Goal: Information Seeking & Learning: Learn about a topic

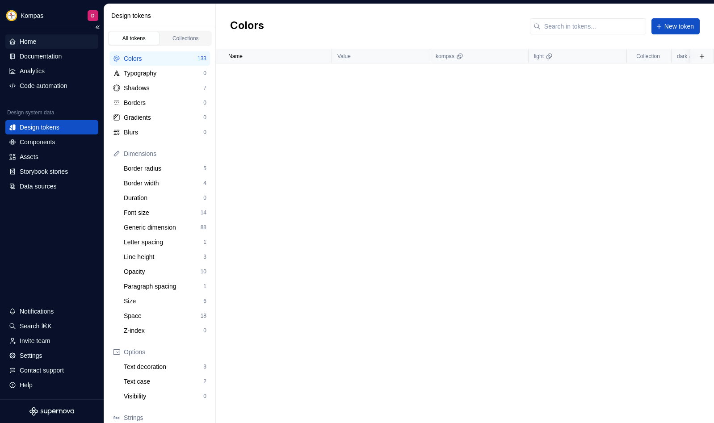
scroll to position [1590, 0]
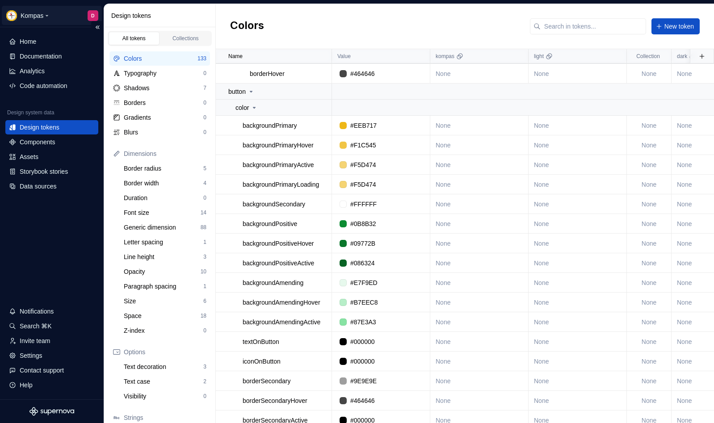
click at [37, 13] on html "Kompas D Home Documentation Analytics Code automation Design system data Design…" at bounding box center [357, 211] width 714 height 423
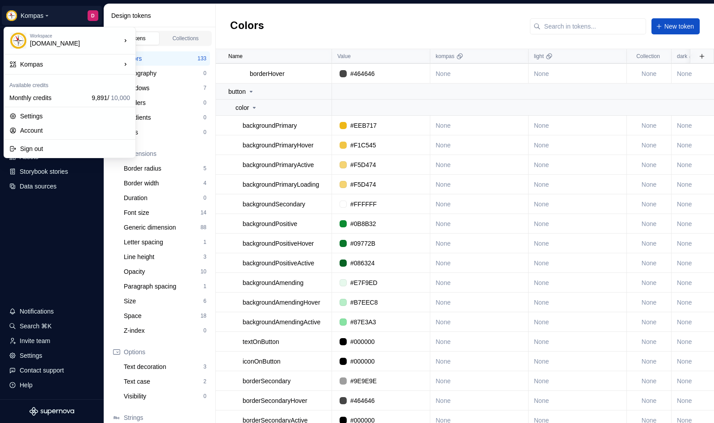
click at [57, 7] on html "Kompas D Home Documentation Analytics Code automation Design system data Design…" at bounding box center [357, 211] width 714 height 423
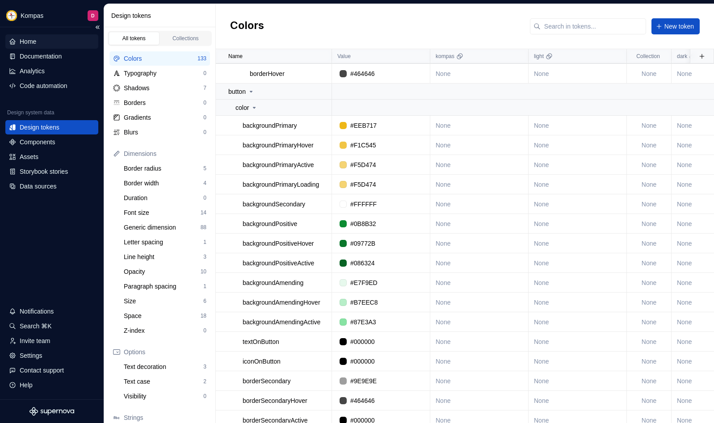
click at [49, 43] on div "Home" at bounding box center [52, 41] width 86 height 9
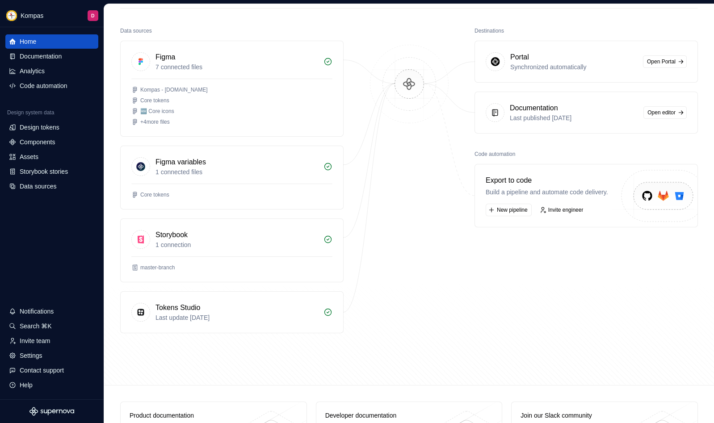
scroll to position [94, 0]
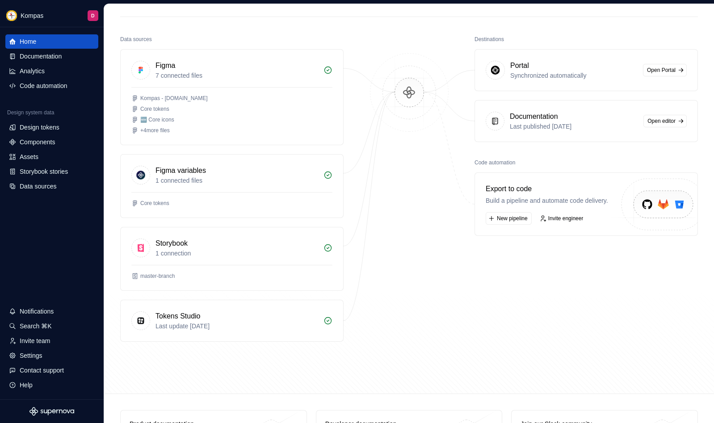
click at [415, 105] on img at bounding box center [409, 101] width 87 height 97
click at [408, 95] on img at bounding box center [409, 101] width 87 height 97
click at [46, 126] on div "Design tokens" at bounding box center [40, 127] width 40 height 9
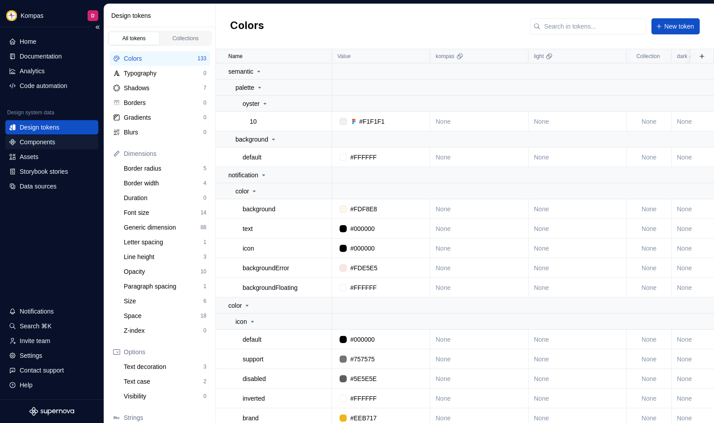
click at [47, 144] on div "Components" at bounding box center [37, 142] width 35 height 9
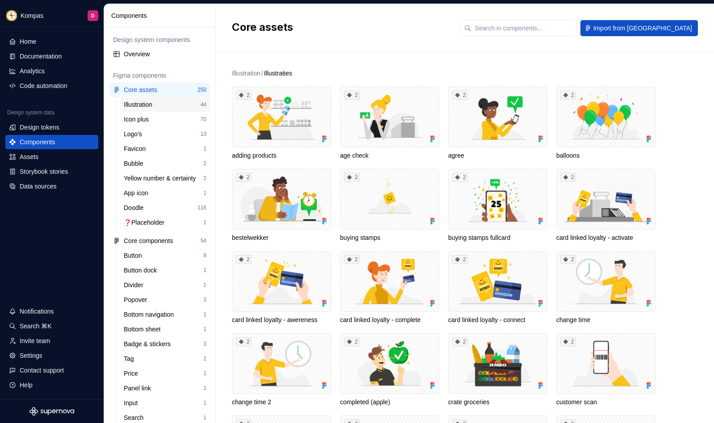
click at [139, 106] on div "Illustration" at bounding box center [140, 104] width 32 height 9
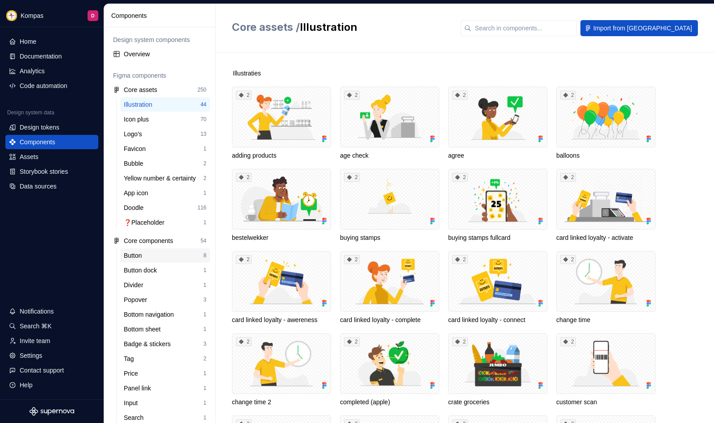
click at [135, 256] on div "Button" at bounding box center [134, 255] width 21 height 9
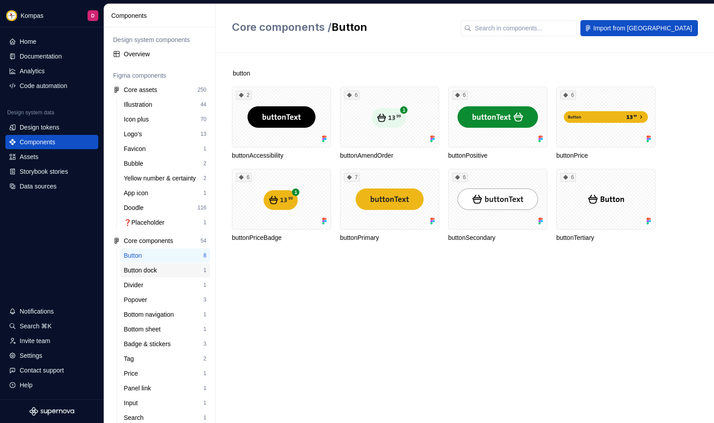
click at [143, 270] on div "Button dock" at bounding box center [142, 270] width 37 height 9
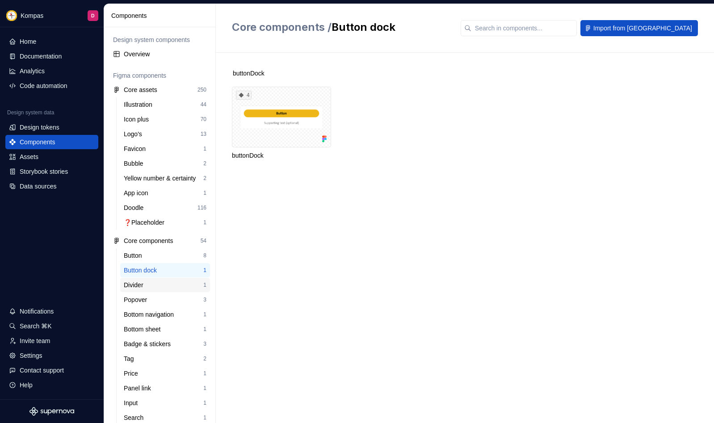
click at [138, 289] on div "Divider" at bounding box center [135, 285] width 23 height 9
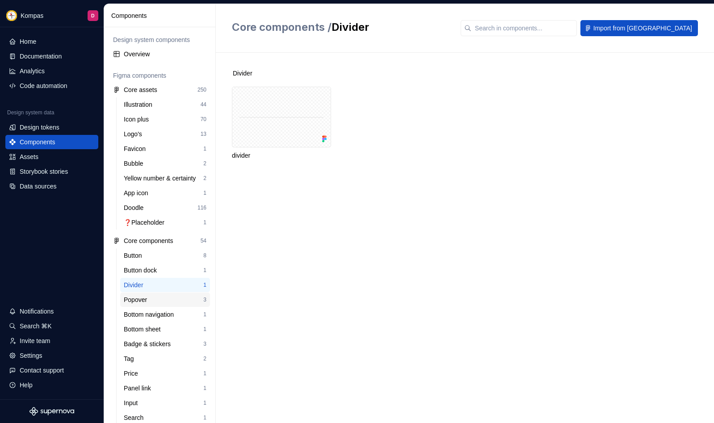
click at [149, 304] on div "Popover" at bounding box center [137, 299] width 27 height 9
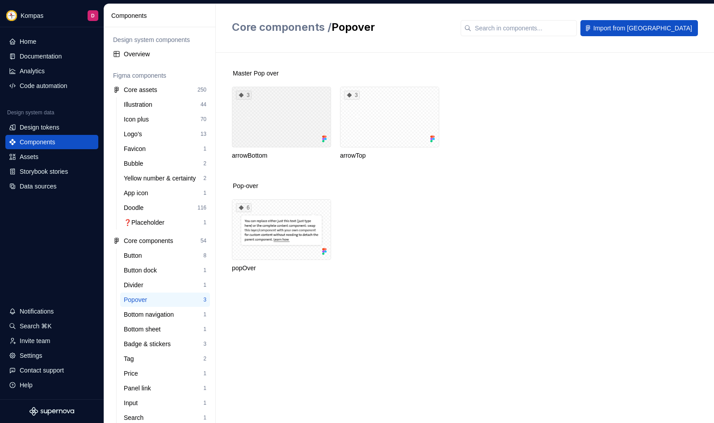
click at [279, 125] on div "3" at bounding box center [281, 117] width 99 height 61
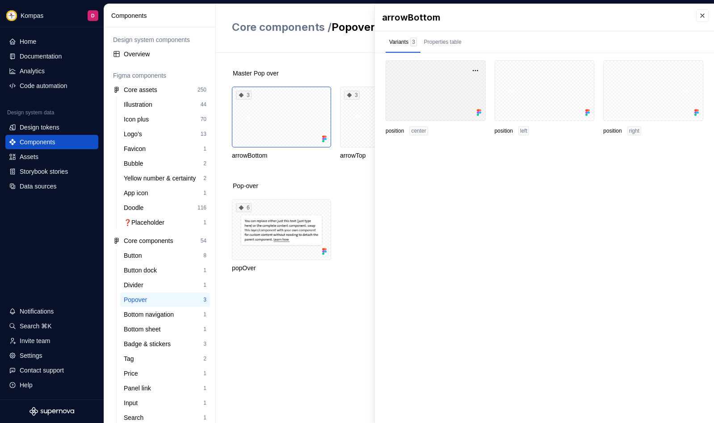
click at [454, 83] on div at bounding box center [435, 90] width 100 height 61
click at [477, 72] on button "button" at bounding box center [475, 70] width 13 height 13
click at [455, 86] on div "Open in [GEOGRAPHIC_DATA]" at bounding box center [447, 97] width 58 height 27
click at [445, 46] on div "Properties table" at bounding box center [442, 42] width 45 height 14
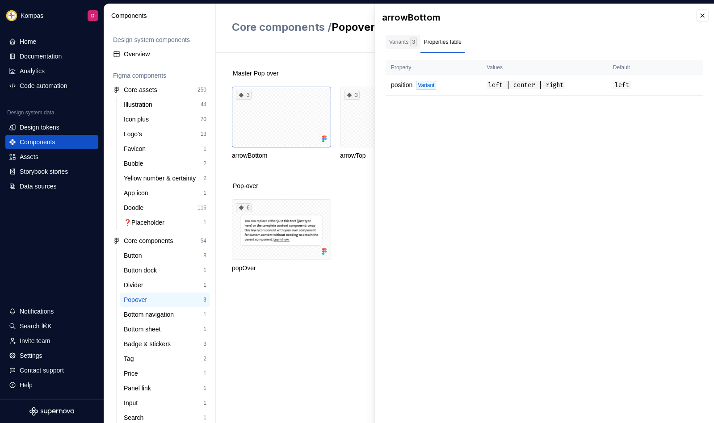
click at [400, 41] on div "Variants 3" at bounding box center [403, 42] width 28 height 9
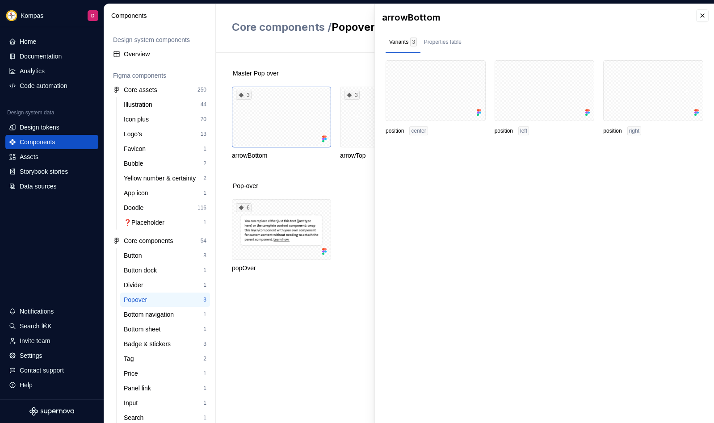
click at [302, 64] on div "Master Pop over 3 arrowBottom 3 arrowTop Pop-over 6 popOver" at bounding box center [473, 238] width 482 height 370
click at [699, 15] on button "button" at bounding box center [702, 15] width 13 height 13
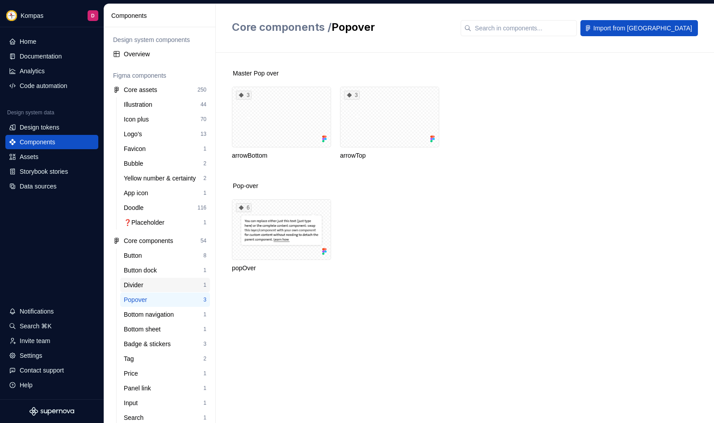
click at [147, 282] on div "Divider" at bounding box center [135, 285] width 23 height 9
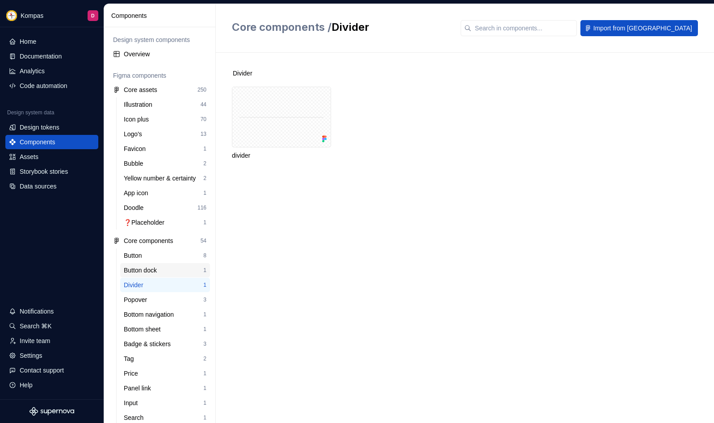
click at [149, 264] on div "Button dock 1" at bounding box center [165, 270] width 90 height 14
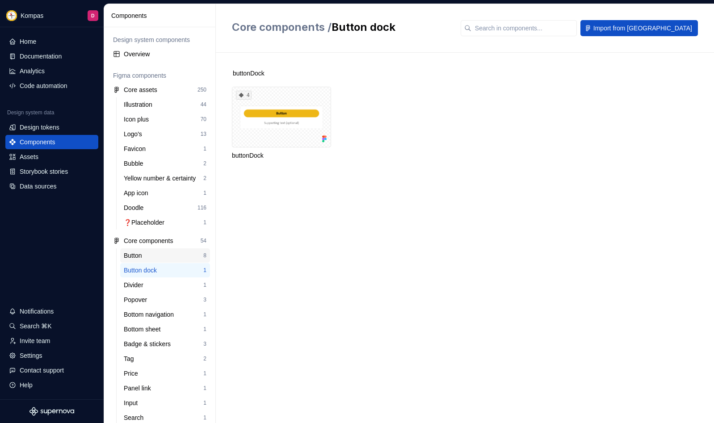
click at [158, 259] on div "Button" at bounding box center [164, 255] width 80 height 9
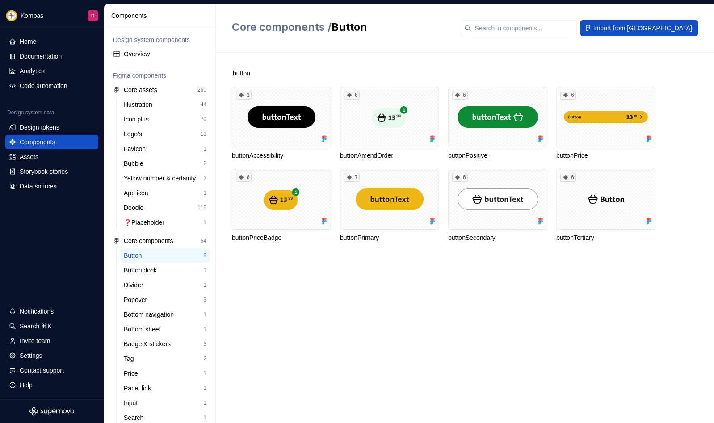
click at [155, 297] on div "Popover" at bounding box center [164, 299] width 80 height 9
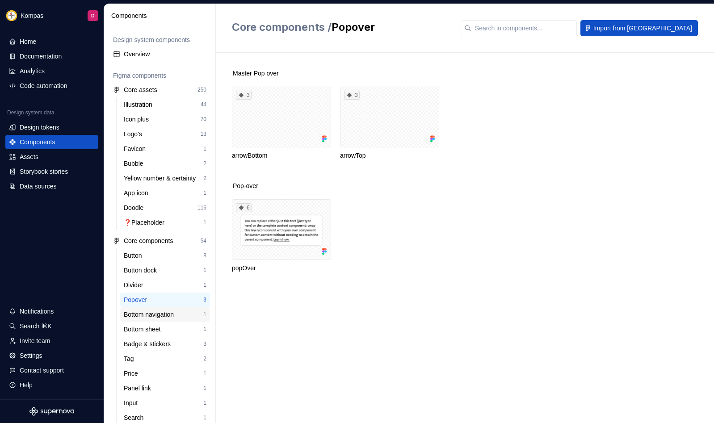
click at [149, 314] on div "Bottom navigation" at bounding box center [151, 314] width 54 height 9
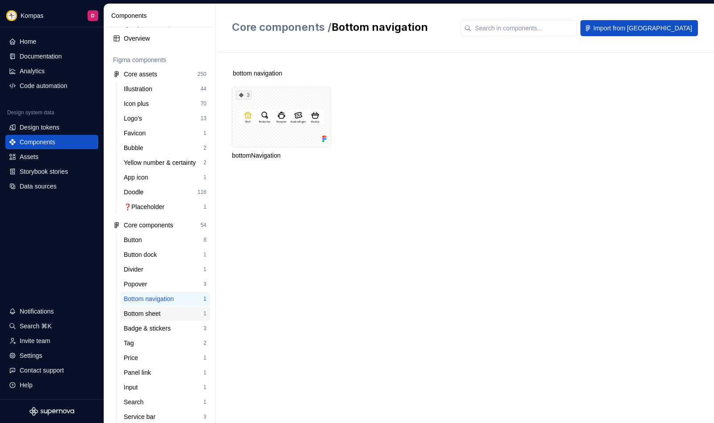
scroll to position [84, 0]
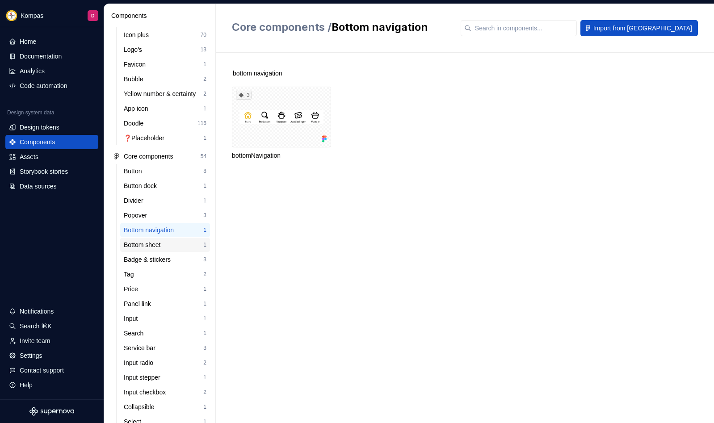
click at [151, 247] on div "Bottom sheet" at bounding box center [144, 244] width 41 height 9
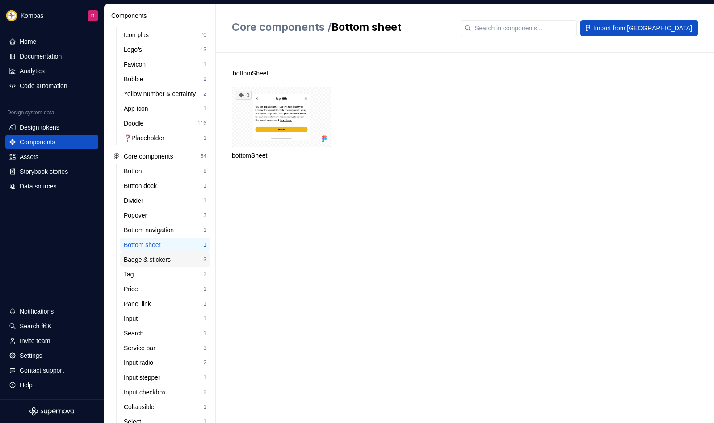
click at [152, 259] on div "Badge & stickers" at bounding box center [149, 259] width 50 height 9
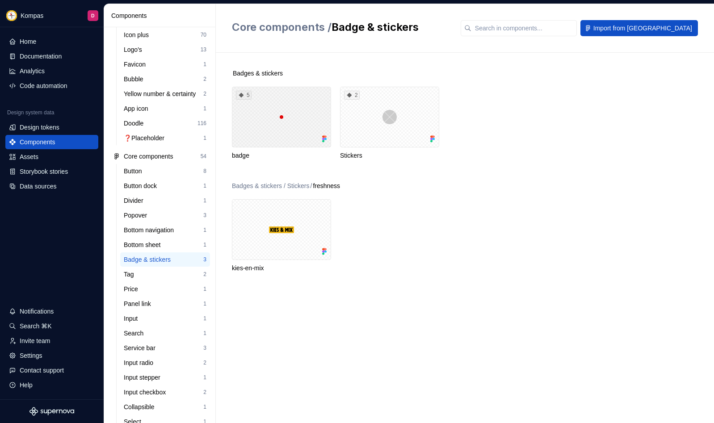
click at [278, 127] on div "5" at bounding box center [281, 117] width 99 height 61
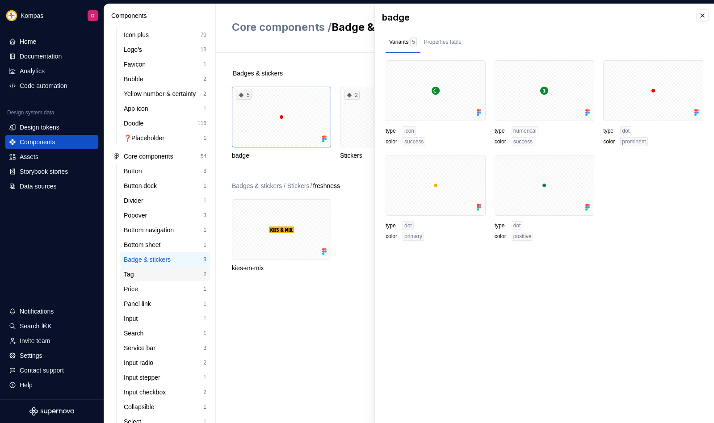
click at [154, 275] on div "Tag" at bounding box center [164, 274] width 80 height 9
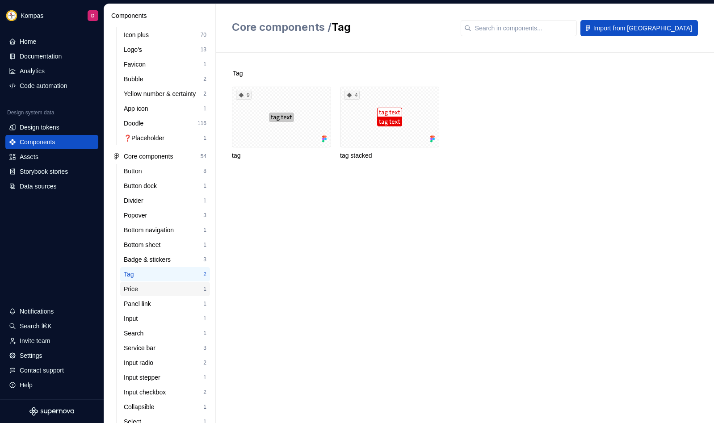
click at [153, 286] on div "Price" at bounding box center [164, 289] width 80 height 9
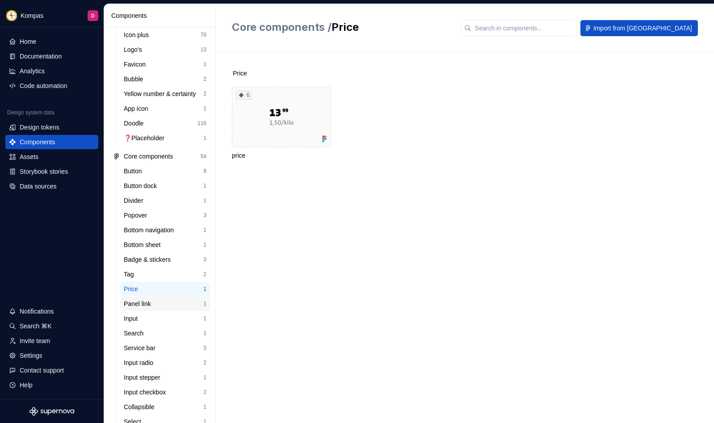
click at [154, 300] on div "Panel link" at bounding box center [139, 303] width 31 height 9
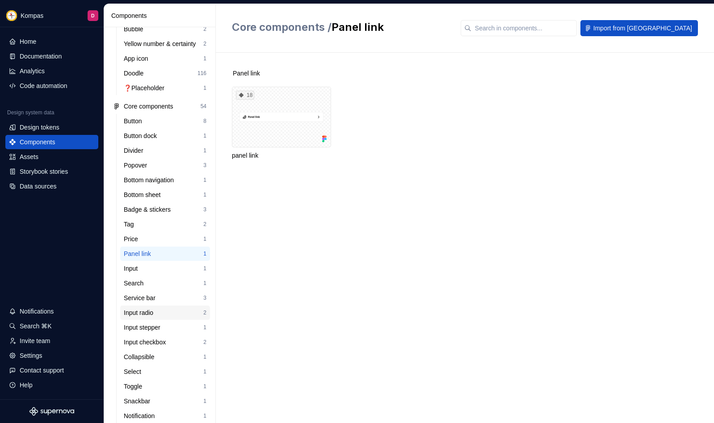
scroll to position [147, 0]
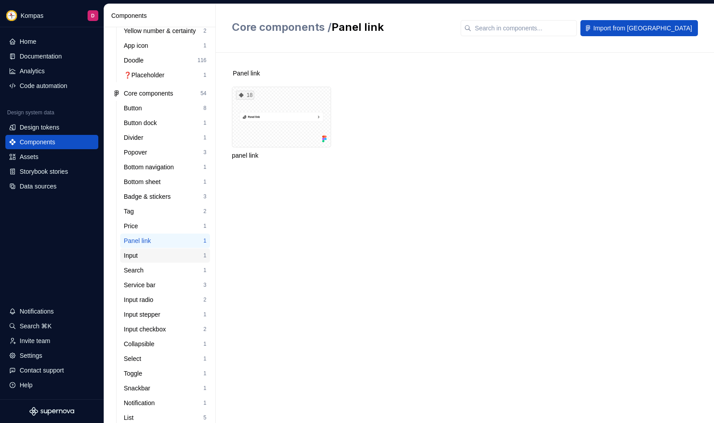
click at [147, 253] on div "Input" at bounding box center [164, 255] width 80 height 9
click at [150, 242] on div "Panel link" at bounding box center [139, 240] width 31 height 9
click at [143, 287] on div "Service bar" at bounding box center [141, 285] width 35 height 9
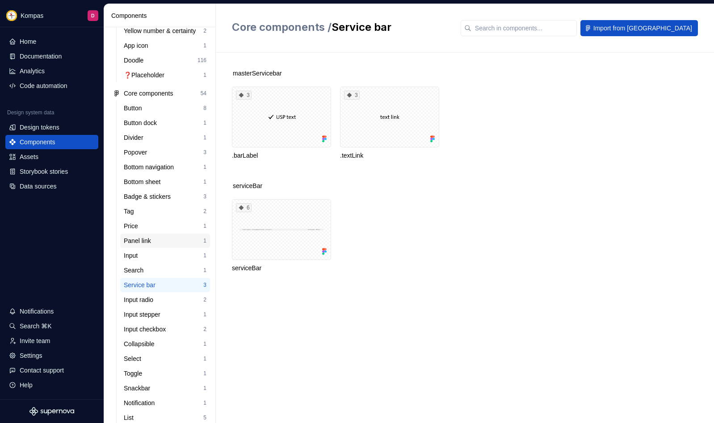
click at [137, 238] on div "Panel link" at bounding box center [139, 240] width 31 height 9
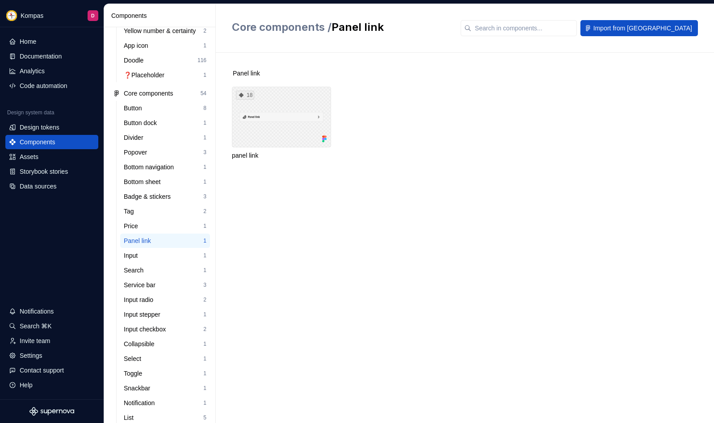
click at [274, 122] on div "18" at bounding box center [281, 117] width 99 height 61
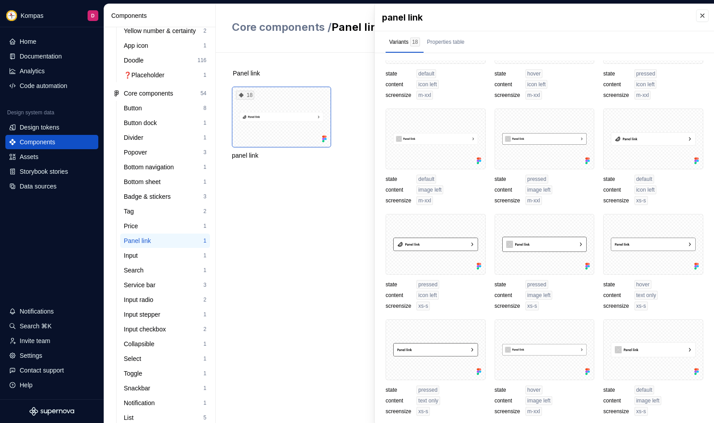
scroll to position [264, 0]
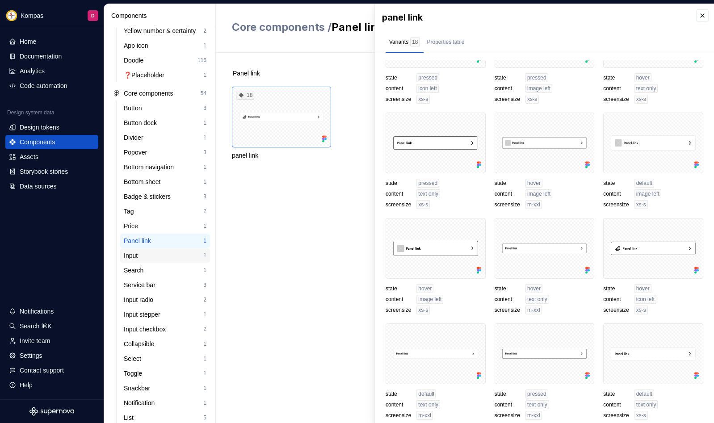
click at [139, 254] on div "Input" at bounding box center [132, 255] width 17 height 9
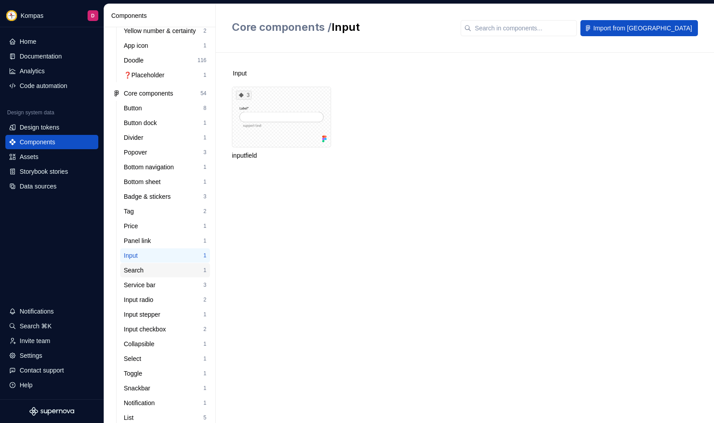
click at [138, 274] on div "Search" at bounding box center [135, 270] width 23 height 9
click at [137, 283] on div "Service bar" at bounding box center [141, 285] width 35 height 9
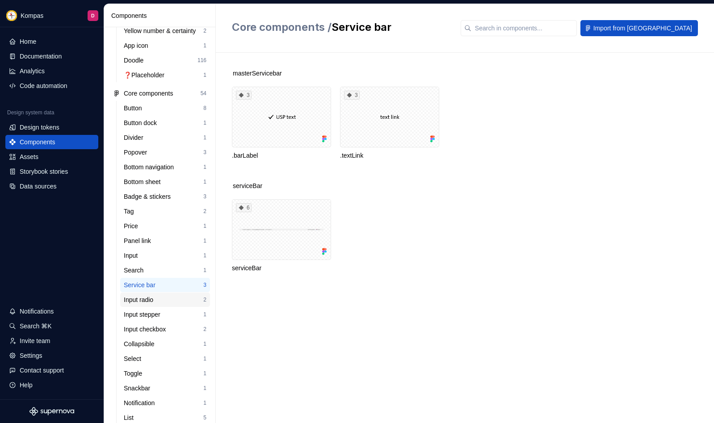
click at [151, 298] on div "Input radio" at bounding box center [140, 299] width 33 height 9
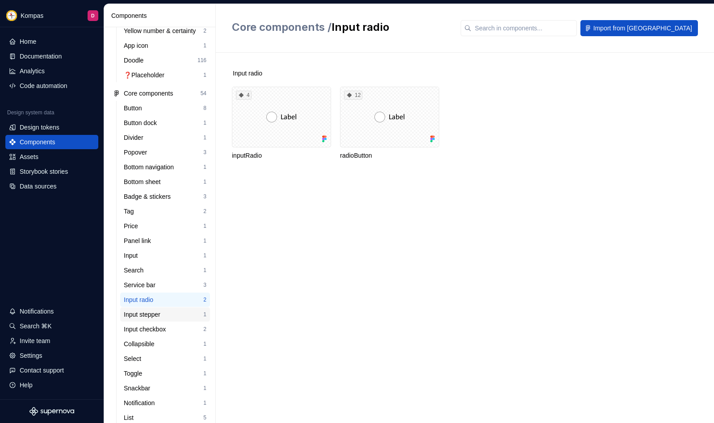
click at [157, 314] on div "Input stepper" at bounding box center [144, 314] width 40 height 9
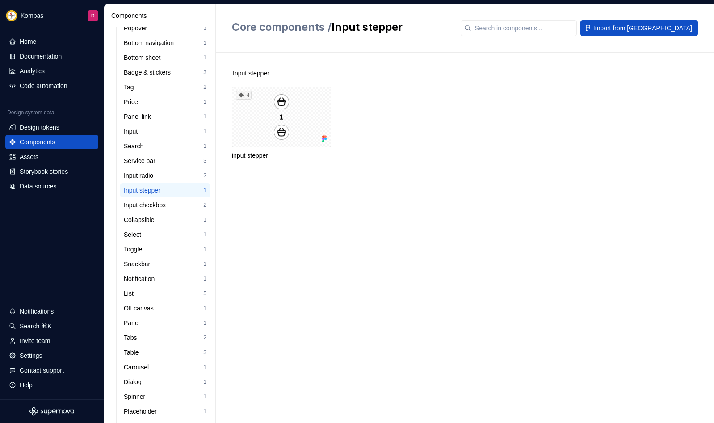
scroll to position [279, 0]
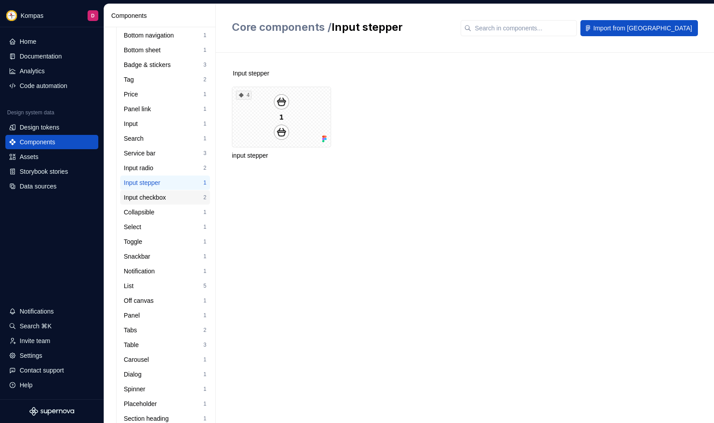
click at [147, 201] on div "Input checkbox" at bounding box center [147, 197] width 46 height 9
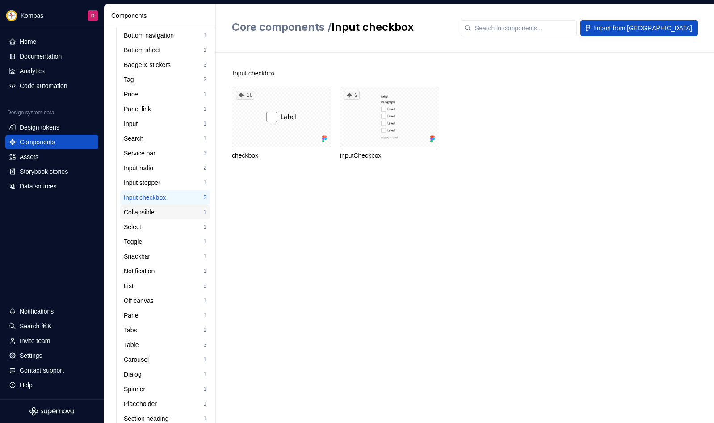
click at [142, 215] on div "Collapsible" at bounding box center [141, 212] width 34 height 9
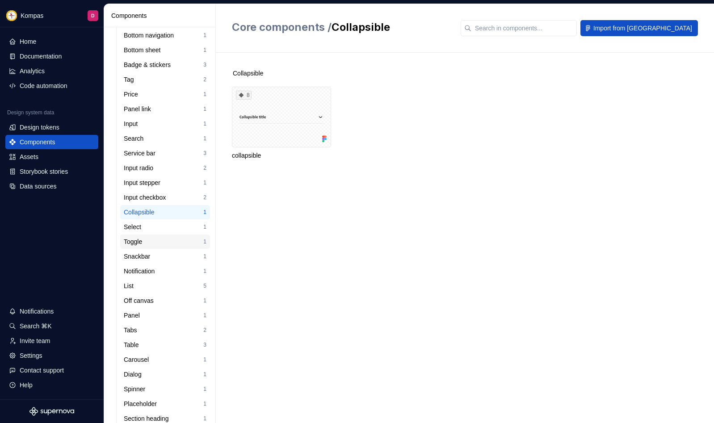
click at [144, 235] on div "Toggle 1" at bounding box center [165, 242] width 90 height 14
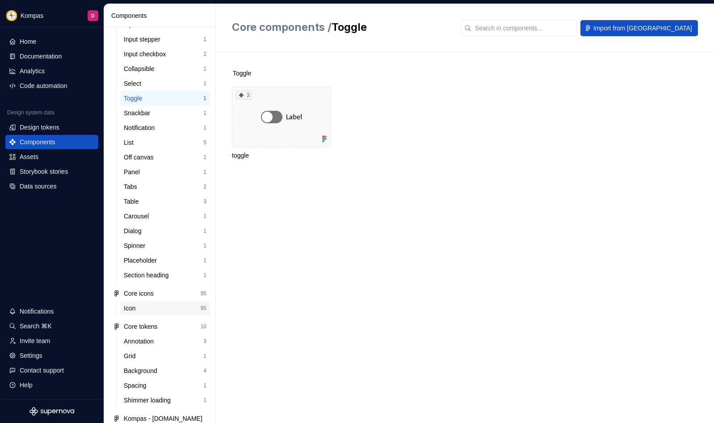
scroll to position [462, 0]
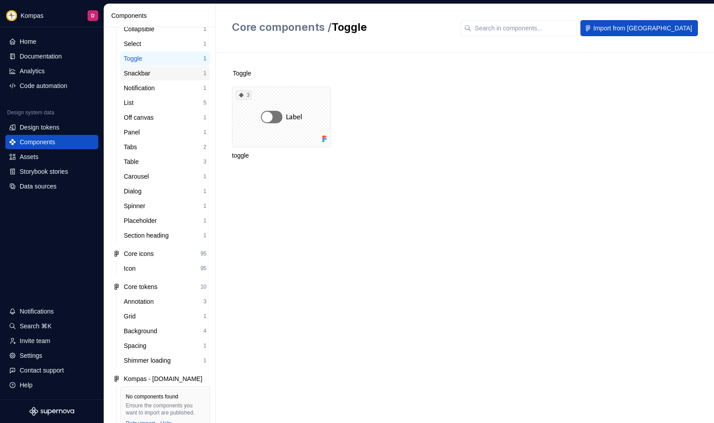
click at [155, 77] on div "Snackbar" at bounding box center [164, 73] width 80 height 9
click at [154, 56] on div "Toggle" at bounding box center [164, 58] width 80 height 9
click at [251, 105] on div "3" at bounding box center [281, 117] width 99 height 61
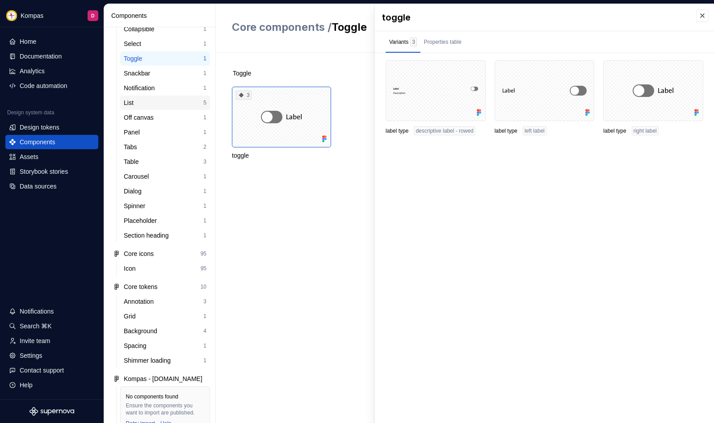
click at [138, 102] on div "List" at bounding box center [164, 102] width 80 height 9
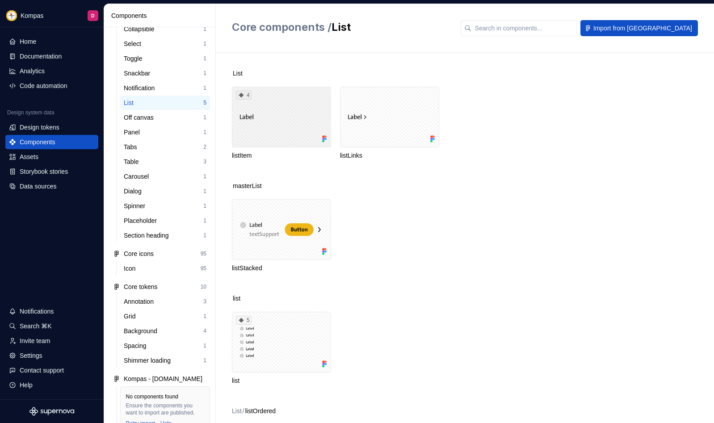
scroll to position [96, 0]
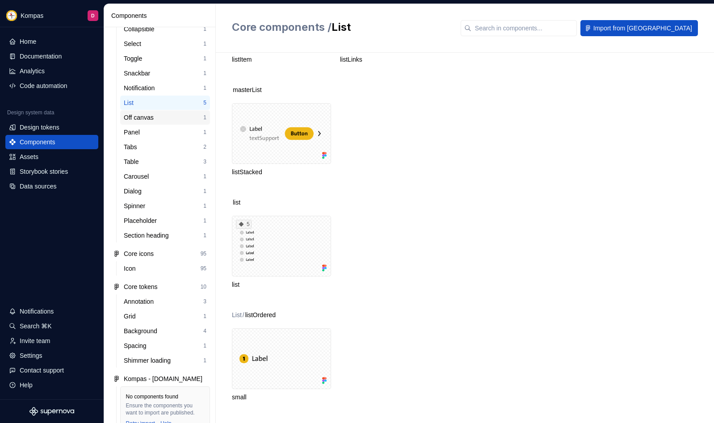
click at [151, 123] on div "Off canvas 1" at bounding box center [165, 117] width 90 height 14
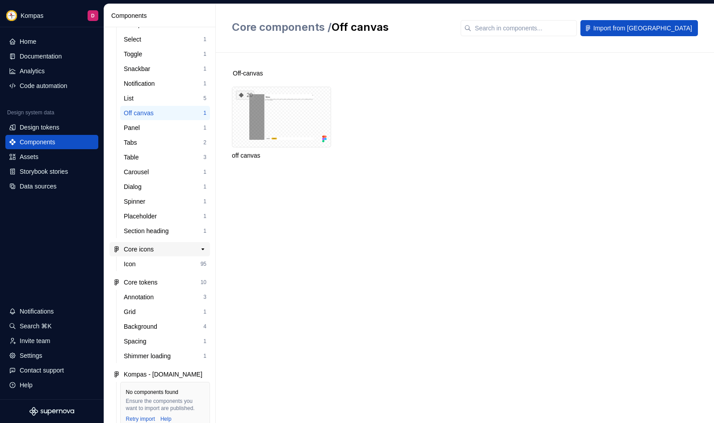
scroll to position [507, 0]
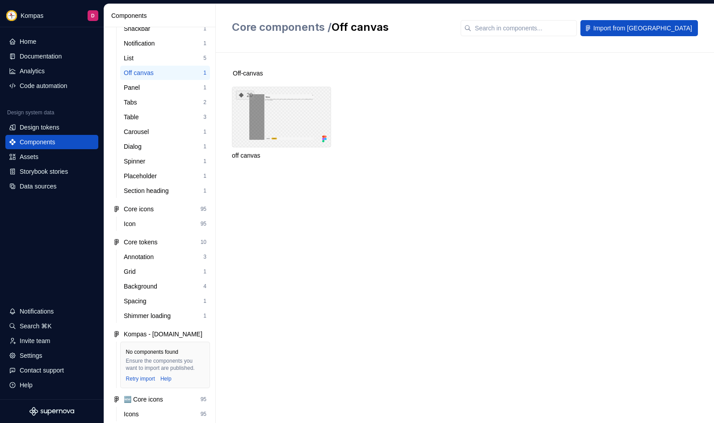
click at [250, 142] on div "20" at bounding box center [281, 117] width 99 height 61
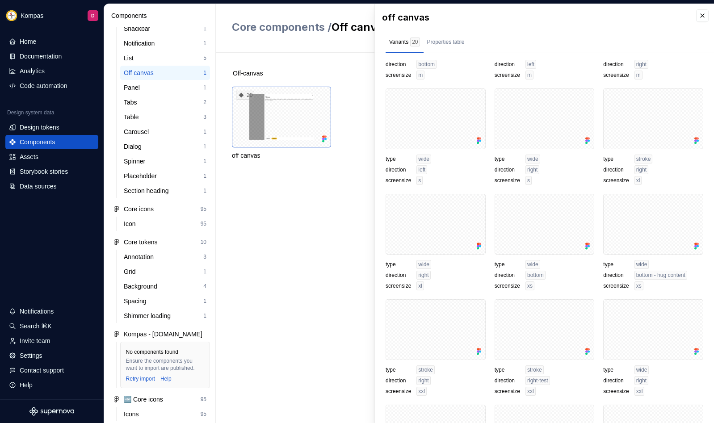
scroll to position [369, 0]
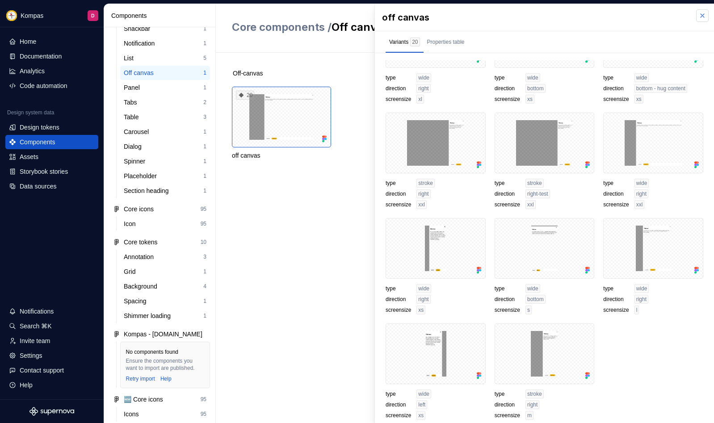
click at [701, 16] on button "button" at bounding box center [702, 15] width 13 height 13
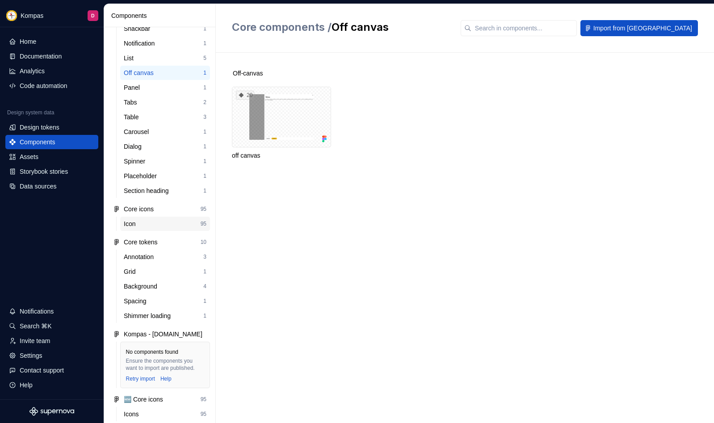
click at [157, 229] on div "Icon 95" at bounding box center [165, 224] width 90 height 14
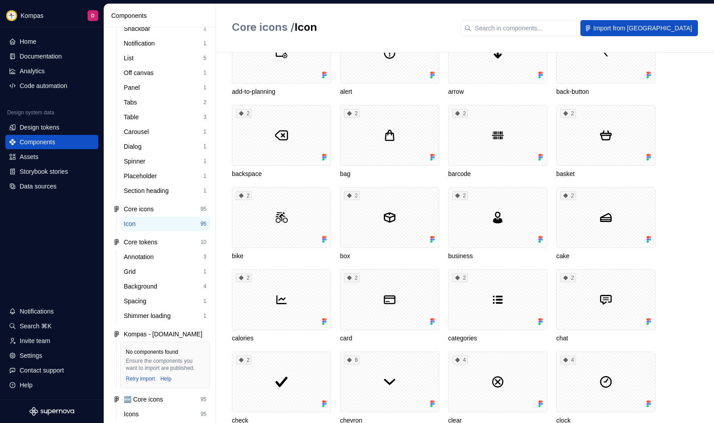
scroll to position [376, 0]
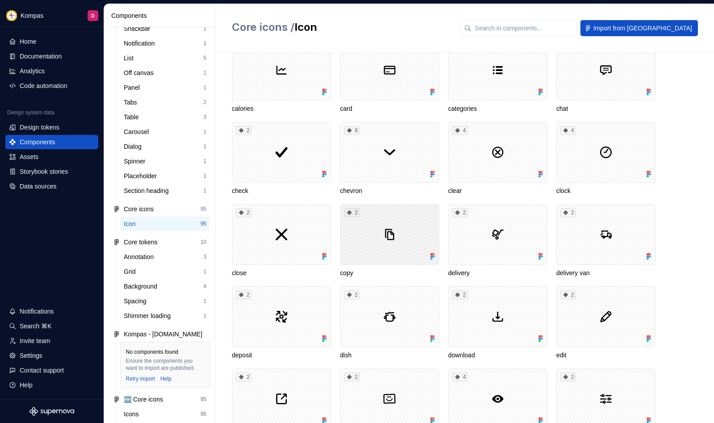
click at [381, 230] on div "2" at bounding box center [389, 234] width 99 height 61
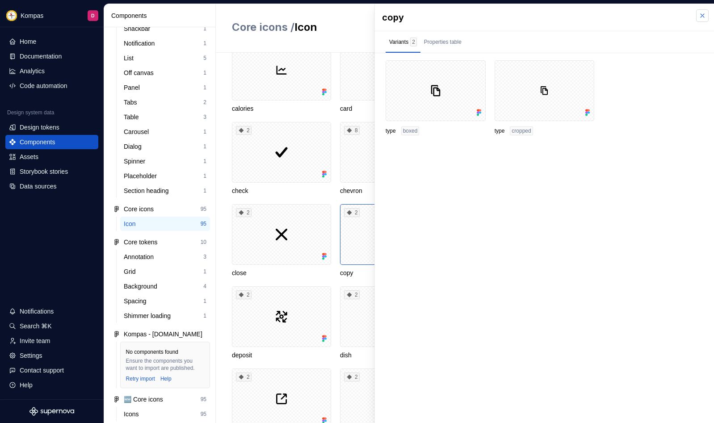
click at [702, 16] on button "button" at bounding box center [702, 15] width 13 height 13
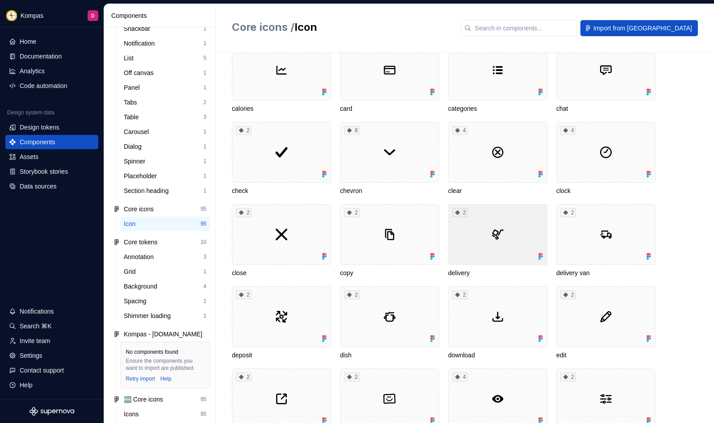
click at [507, 233] on div "2" at bounding box center [497, 234] width 99 height 61
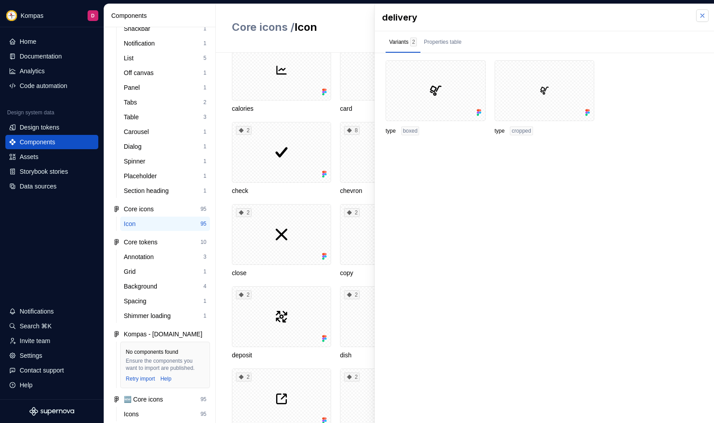
click at [706, 17] on button "button" at bounding box center [702, 15] width 13 height 13
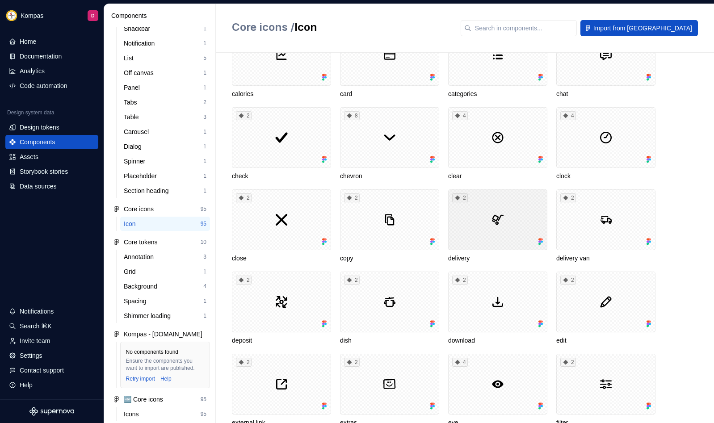
scroll to position [481, 0]
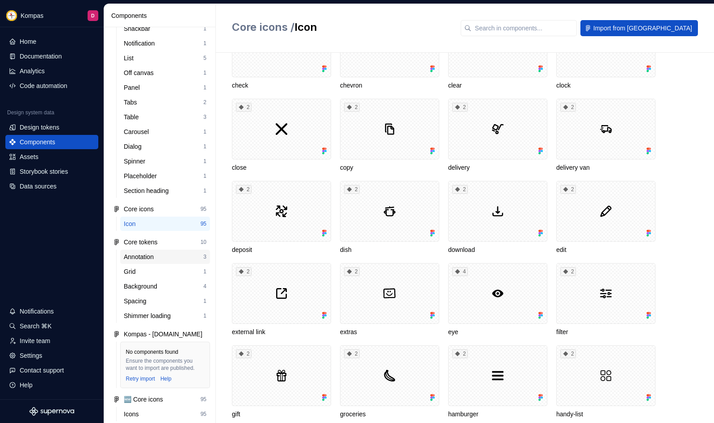
click at [157, 251] on div "Annotation 3" at bounding box center [165, 257] width 90 height 14
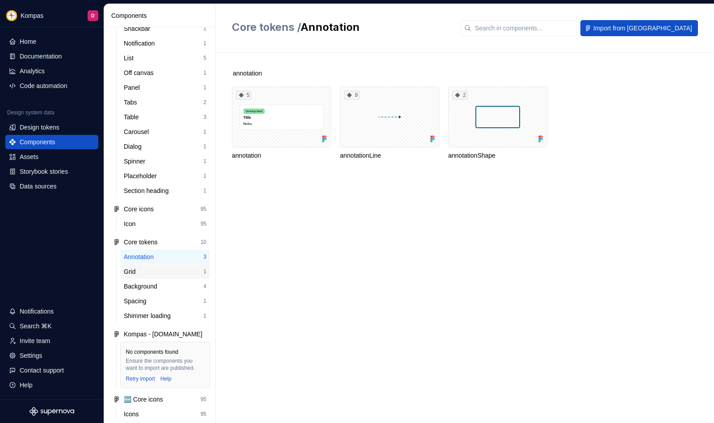
click at [156, 269] on div "Grid" at bounding box center [164, 271] width 80 height 9
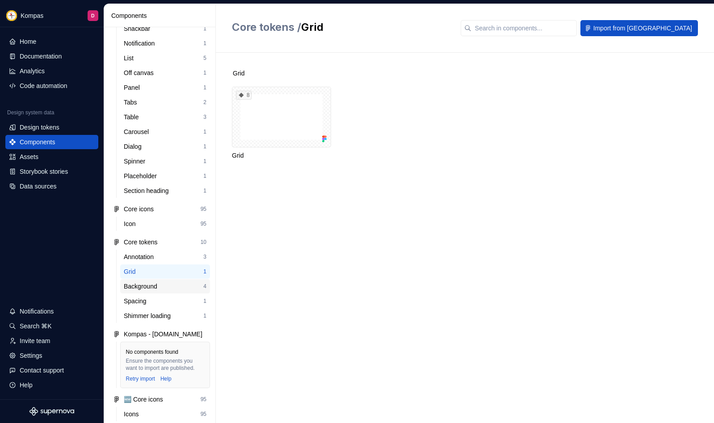
click at [155, 286] on div "Background" at bounding box center [142, 286] width 37 height 9
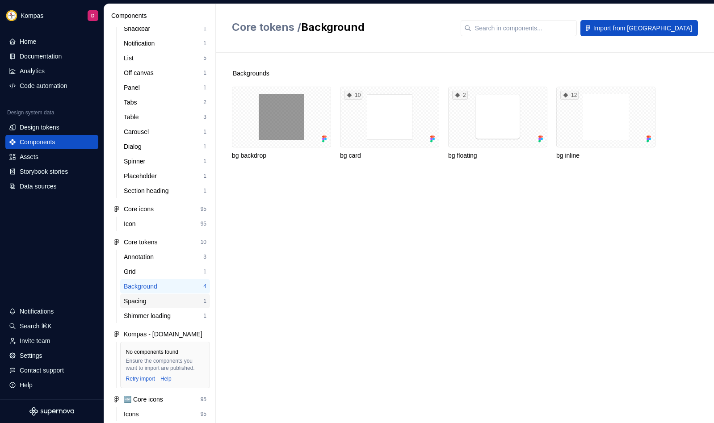
click at [155, 303] on div "Spacing" at bounding box center [164, 301] width 80 height 9
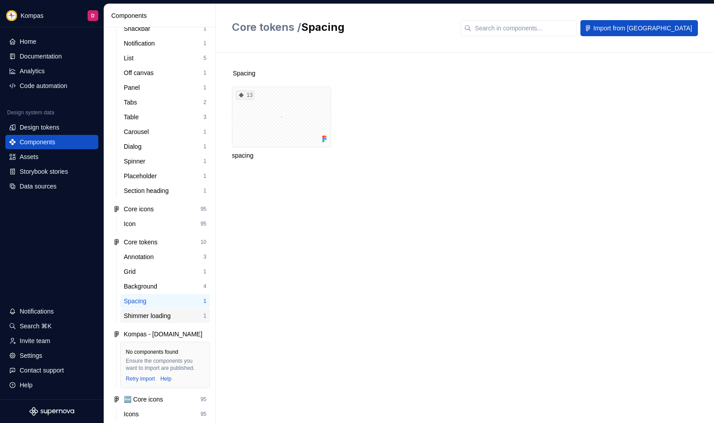
click at [156, 314] on div "Shimmer loading" at bounding box center [149, 315] width 50 height 9
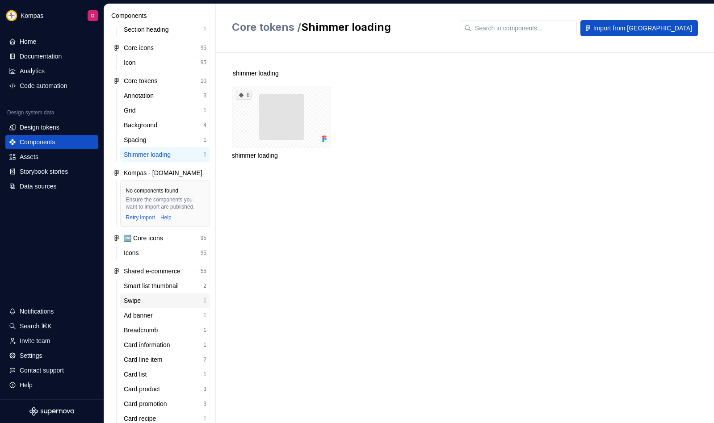
scroll to position [674, 0]
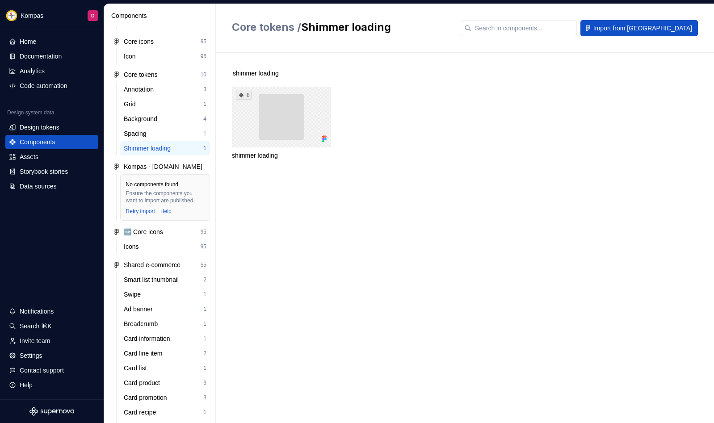
click at [276, 133] on div "8" at bounding box center [281, 117] width 99 height 61
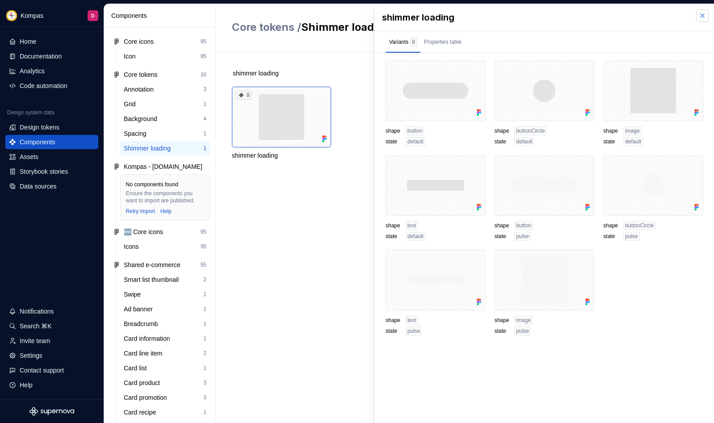
click at [704, 15] on button "button" at bounding box center [702, 15] width 13 height 13
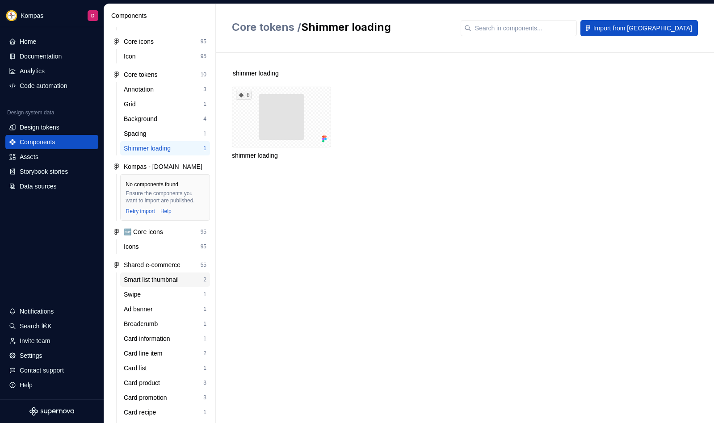
scroll to position [676, 0]
click at [153, 246] on div "Icons" at bounding box center [162, 244] width 77 height 9
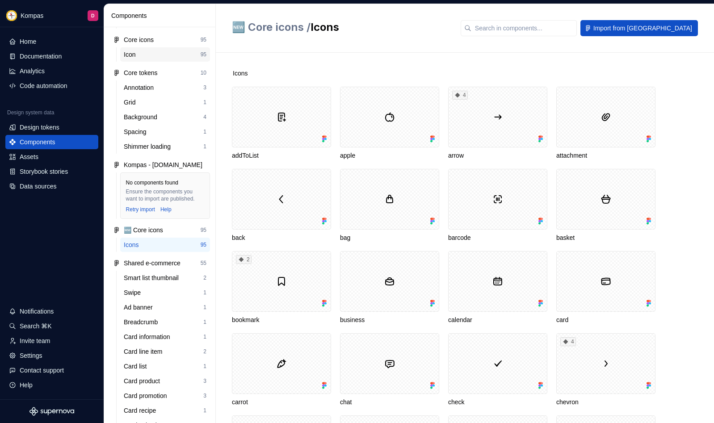
click at [165, 56] on div "Icon" at bounding box center [162, 54] width 77 height 9
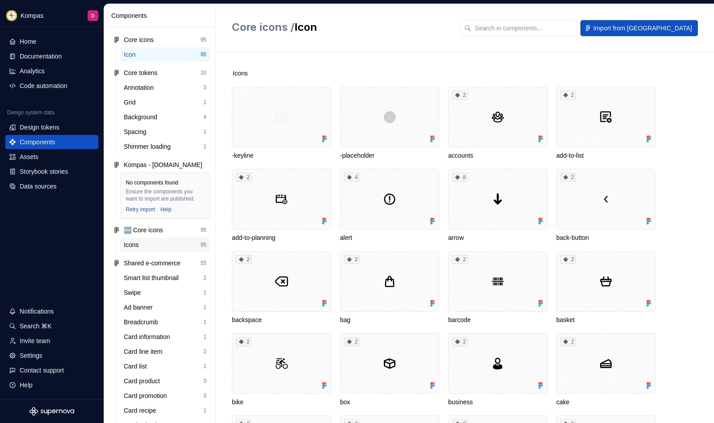
click at [137, 244] on div "Icons" at bounding box center [133, 244] width 18 height 9
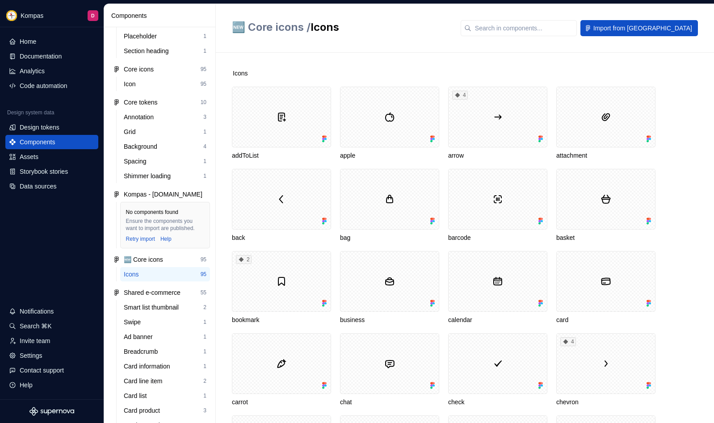
scroll to position [646, 0]
click at [142, 306] on div "Smart list thumbnail" at bounding box center [153, 307] width 59 height 9
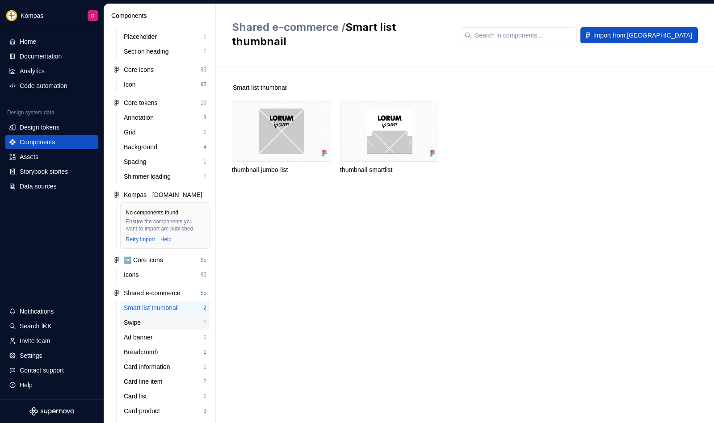
click at [137, 321] on div "Swipe" at bounding box center [134, 322] width 21 height 9
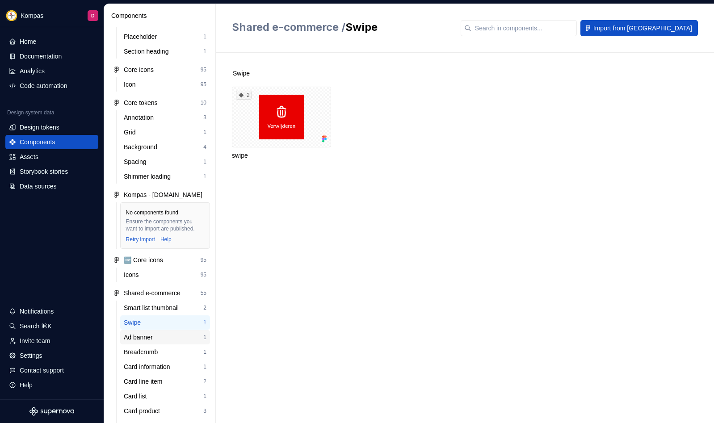
click at [153, 336] on div "Ad banner" at bounding box center [140, 337] width 33 height 9
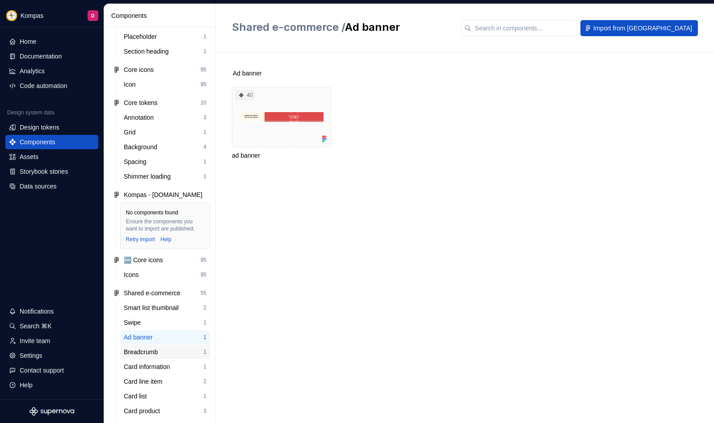
click at [157, 352] on div "Breadcrumb" at bounding box center [143, 352] width 38 height 9
click at [154, 367] on div "Card information" at bounding box center [149, 366] width 50 height 9
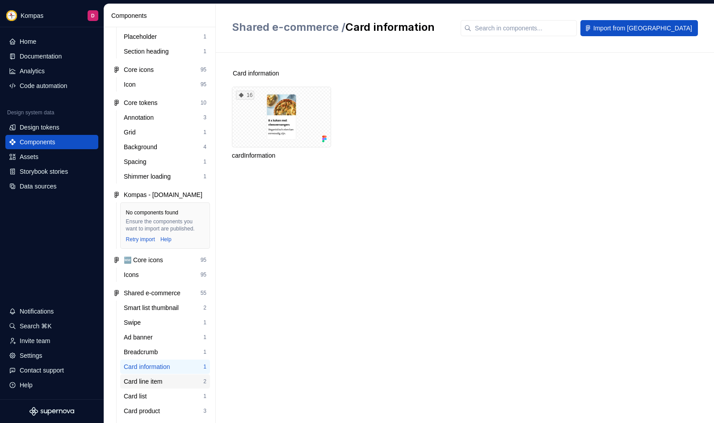
click at [153, 380] on div "Card line item" at bounding box center [145, 381] width 42 height 9
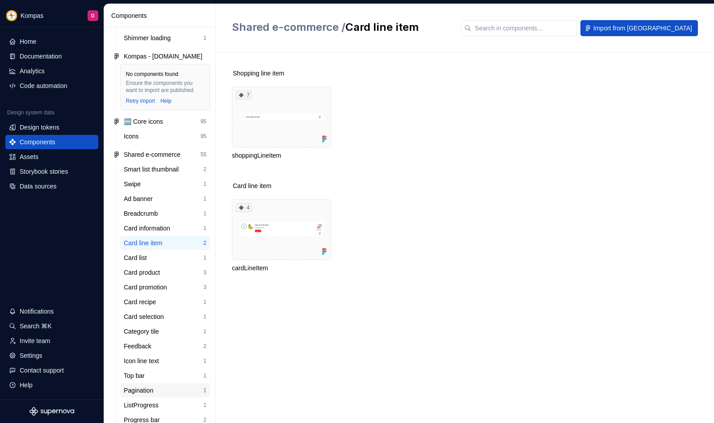
scroll to position [803, 0]
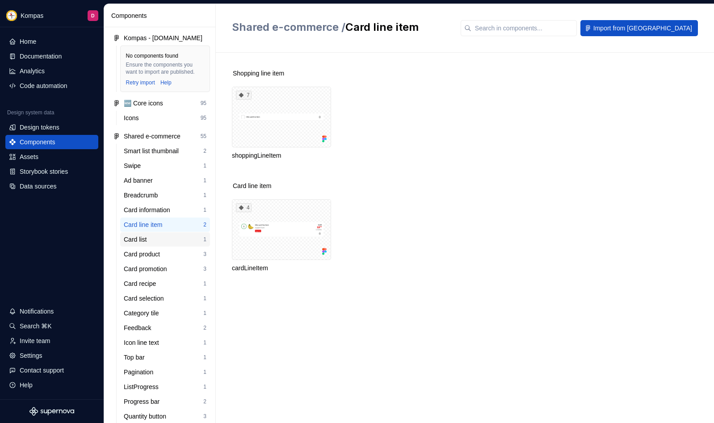
click at [150, 240] on div "Card list" at bounding box center [137, 239] width 26 height 9
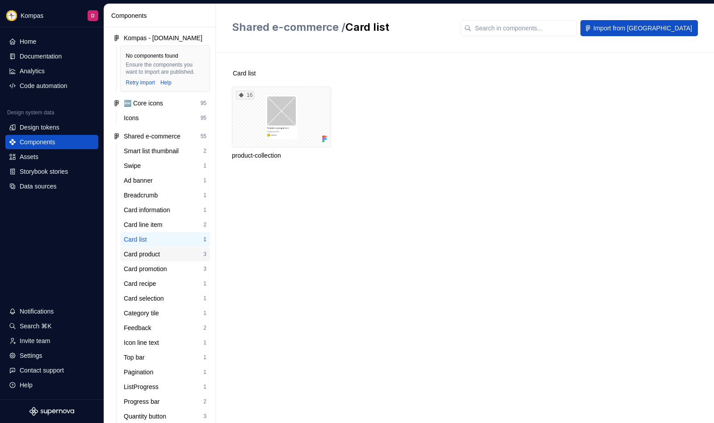
click at [151, 251] on div "Card product" at bounding box center [144, 254] width 40 height 9
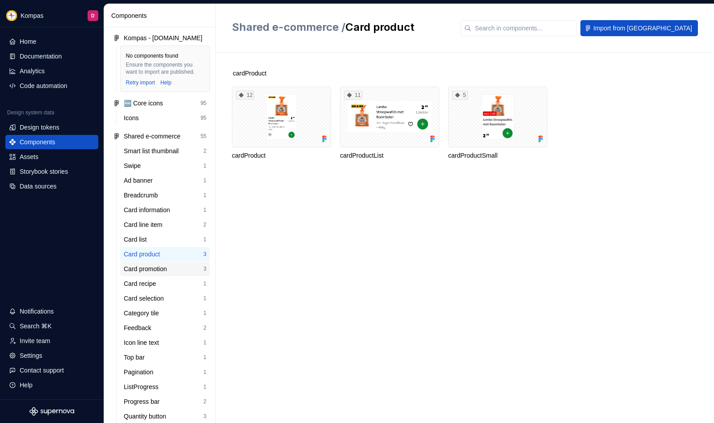
click at [148, 270] on div "Card promotion" at bounding box center [147, 268] width 47 height 9
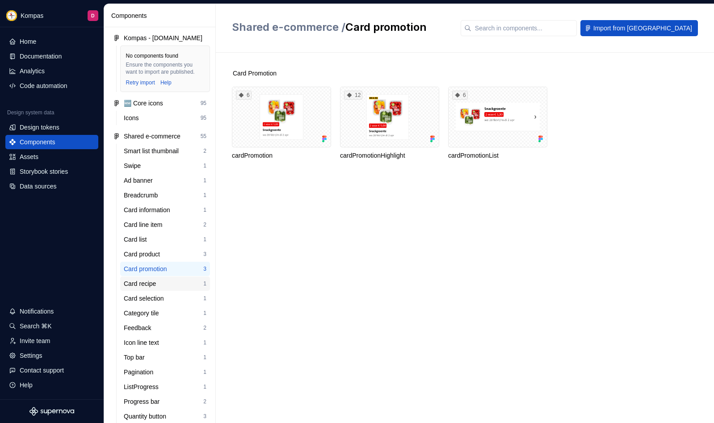
click at [147, 281] on div "Card recipe" at bounding box center [142, 283] width 36 height 9
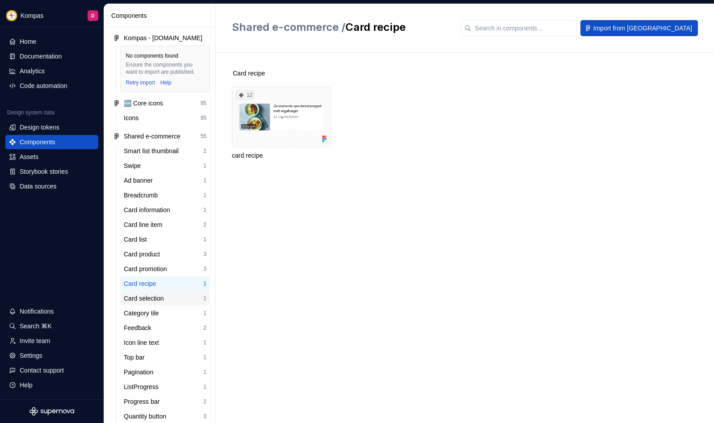
click at [144, 300] on div "Card selection" at bounding box center [146, 298] width 44 height 9
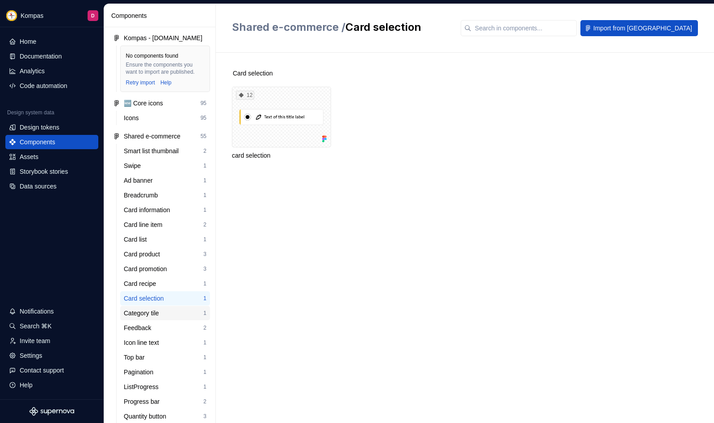
click at [140, 316] on div "Category tile" at bounding box center [143, 313] width 39 height 9
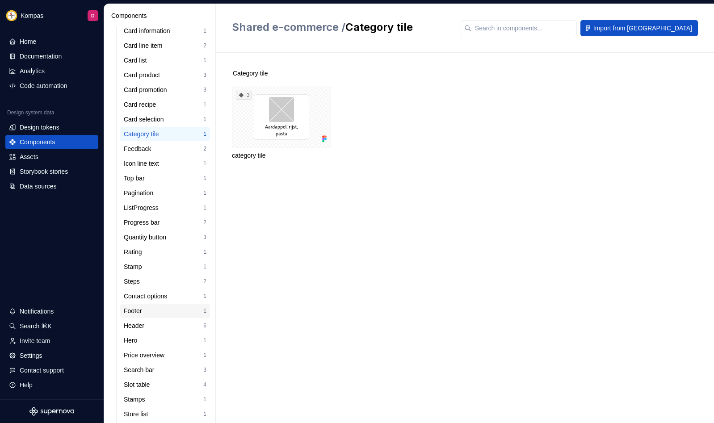
scroll to position [1019, 0]
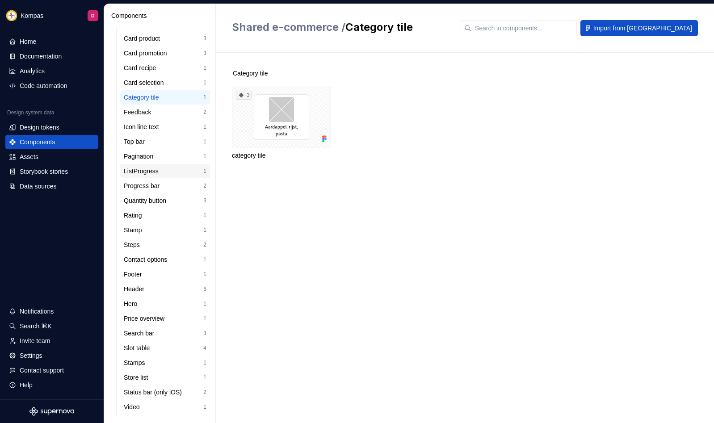
click at [162, 175] on div "ListProgress" at bounding box center [143, 171] width 38 height 9
click at [158, 185] on div "Progress bar" at bounding box center [143, 185] width 39 height 9
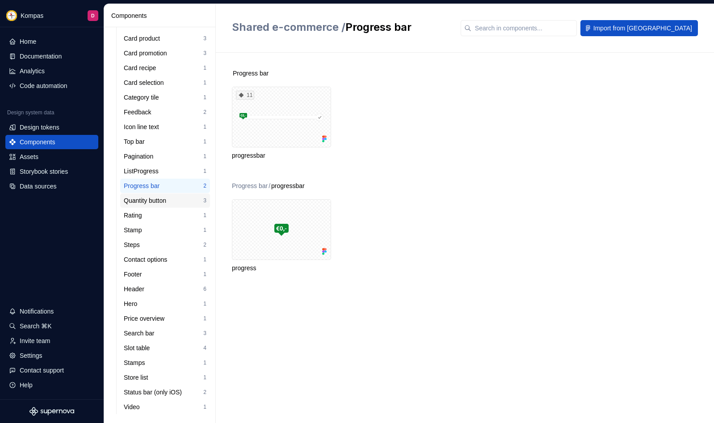
click at [158, 199] on div "Quantity button" at bounding box center [147, 200] width 46 height 9
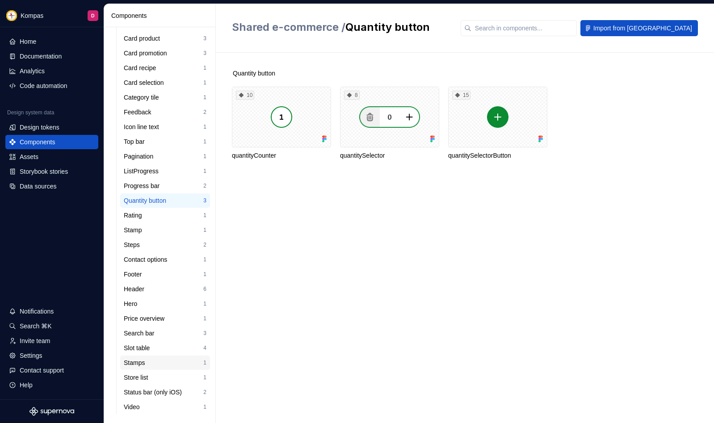
click at [134, 364] on div "Stamps" at bounding box center [136, 362] width 25 height 9
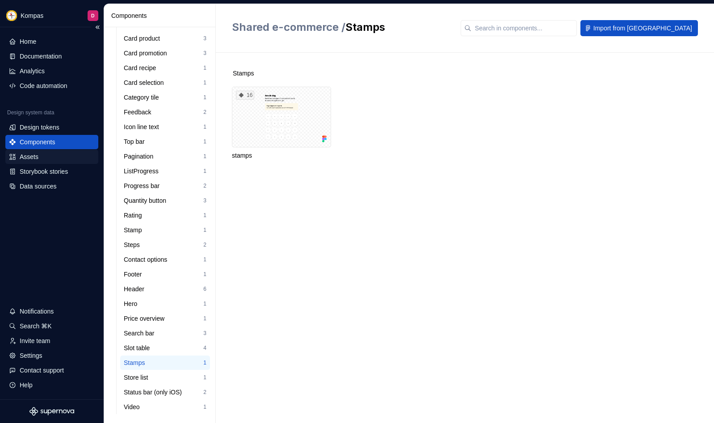
click at [45, 156] on div "Assets" at bounding box center [52, 156] width 86 height 9
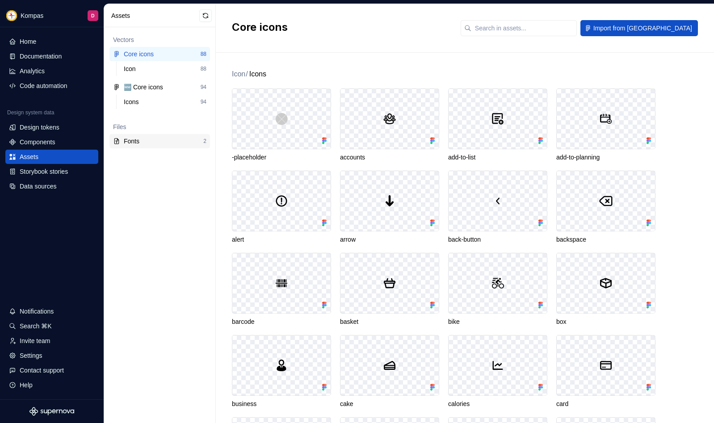
click at [154, 141] on div "Fonts" at bounding box center [164, 141] width 80 height 9
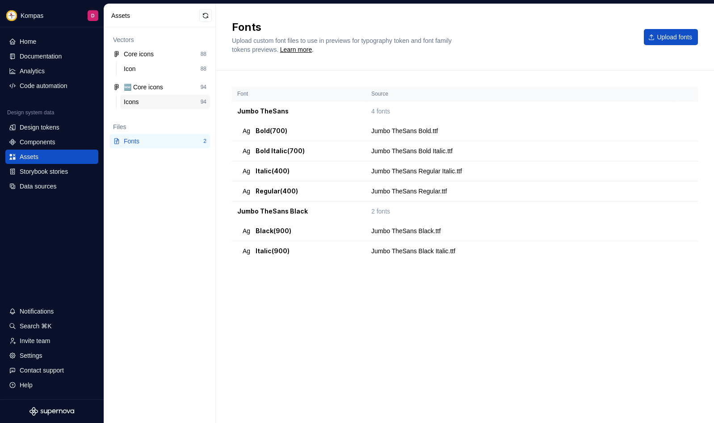
click at [145, 105] on div "Icons" at bounding box center [162, 101] width 77 height 9
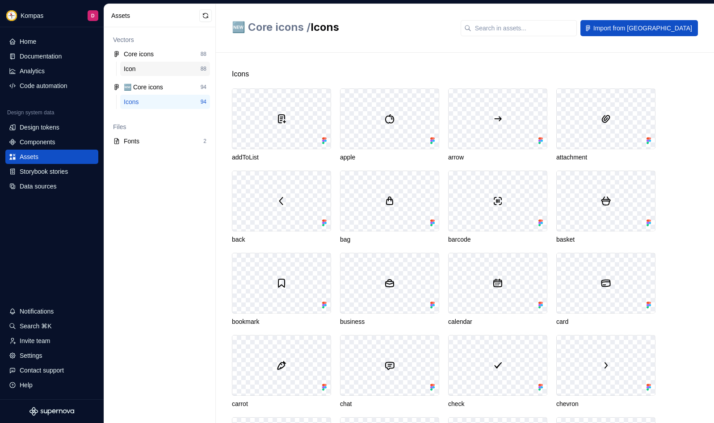
click at [146, 65] on div "Icon" at bounding box center [162, 68] width 77 height 9
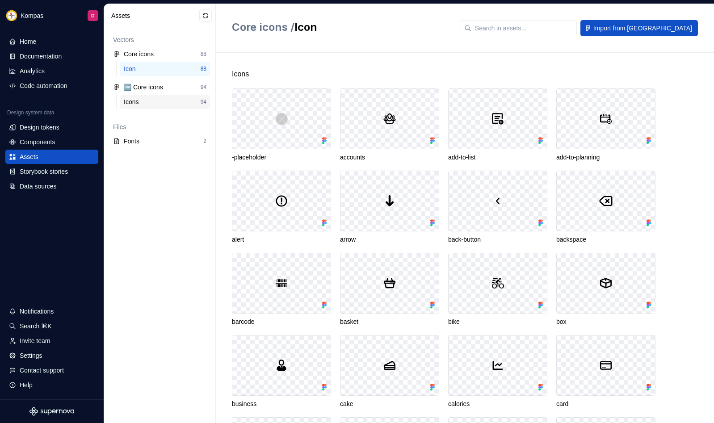
click at [147, 98] on div "Icons" at bounding box center [162, 101] width 77 height 9
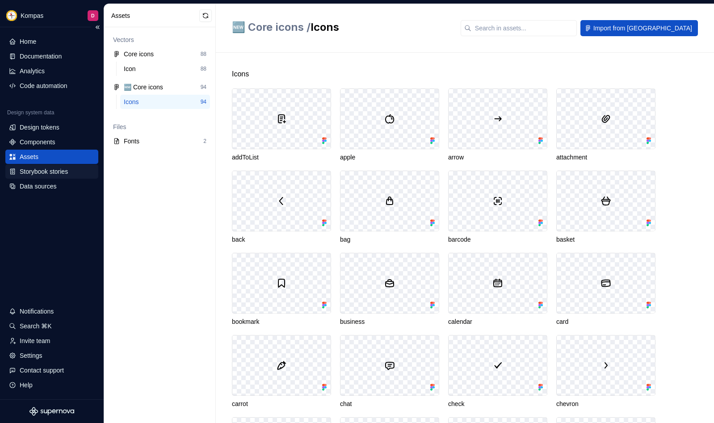
click at [68, 167] on div "Storybook stories" at bounding box center [44, 171] width 48 height 9
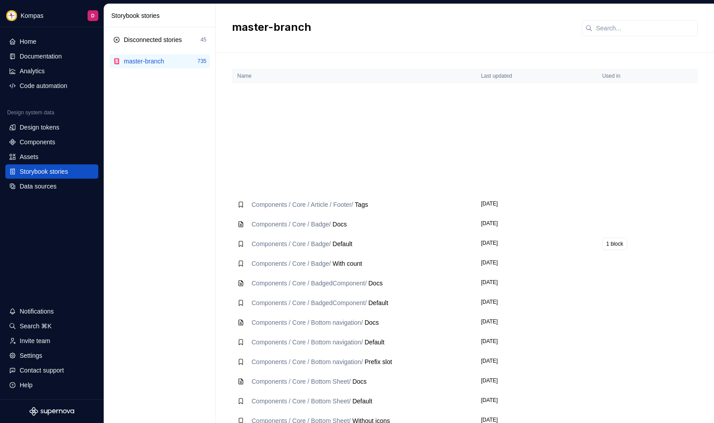
scroll to position [354, 0]
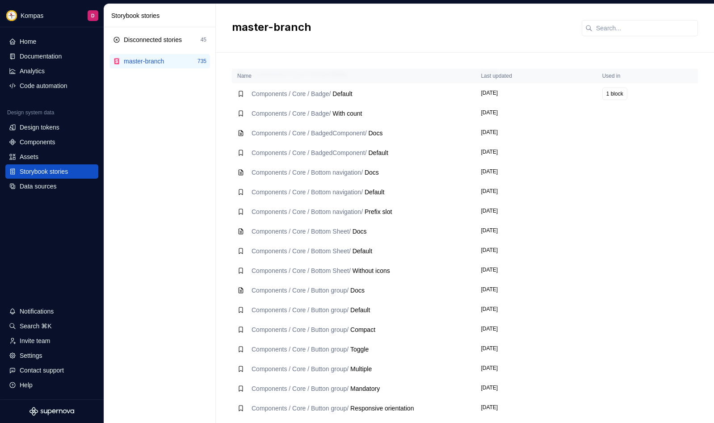
click at [384, 194] on span "Default" at bounding box center [374, 191] width 20 height 7
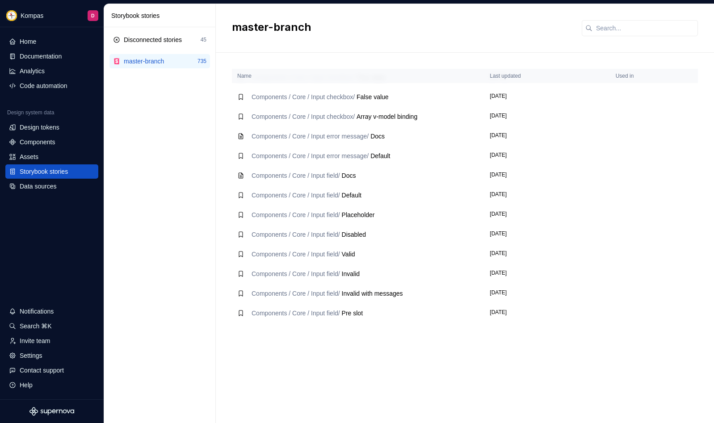
scroll to position [3558, 0]
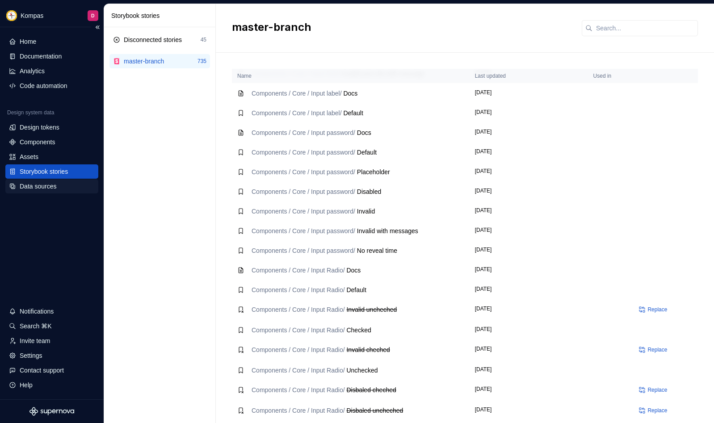
click at [48, 188] on div "Data sources" at bounding box center [38, 186] width 37 height 9
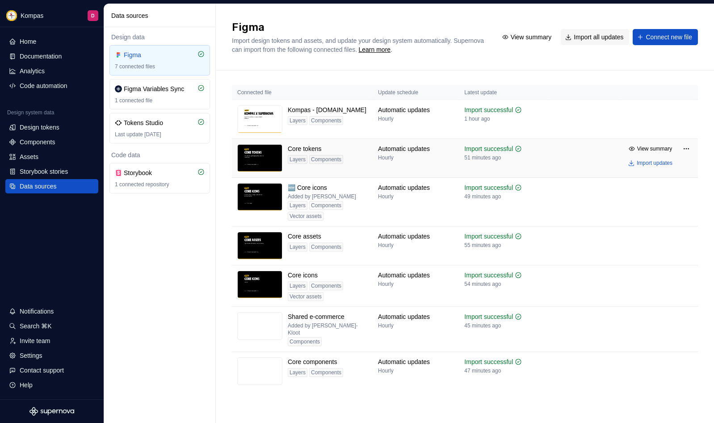
scroll to position [3, 0]
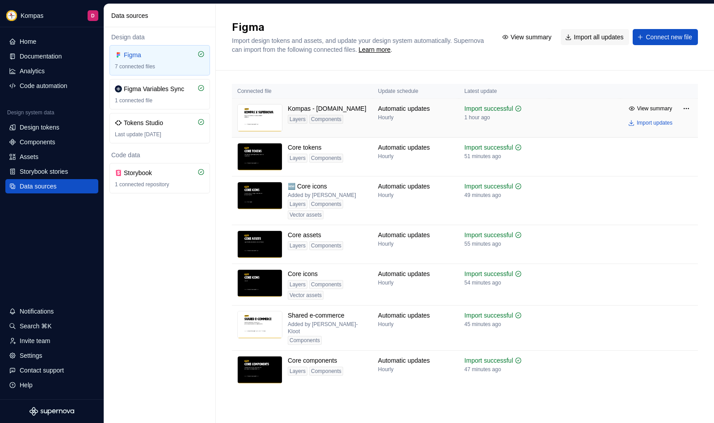
click at [273, 123] on img at bounding box center [259, 118] width 45 height 28
click at [686, 107] on html "Kompas D Home Documentation Analytics Code automation Design system data Design…" at bounding box center [357, 211] width 714 height 423
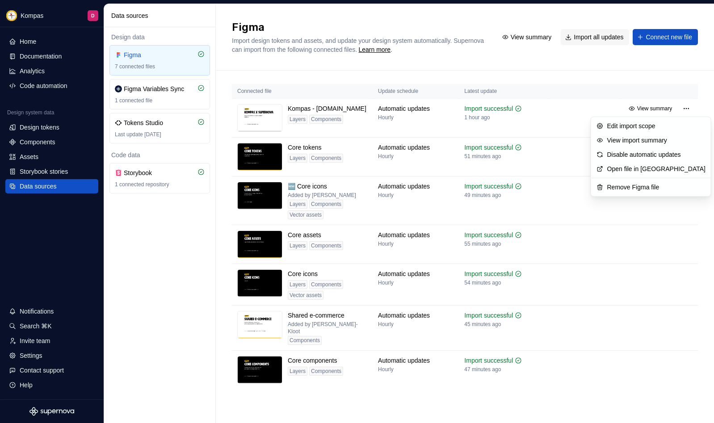
click at [650, 173] on link "Open file in [GEOGRAPHIC_DATA]" at bounding box center [656, 168] width 98 height 9
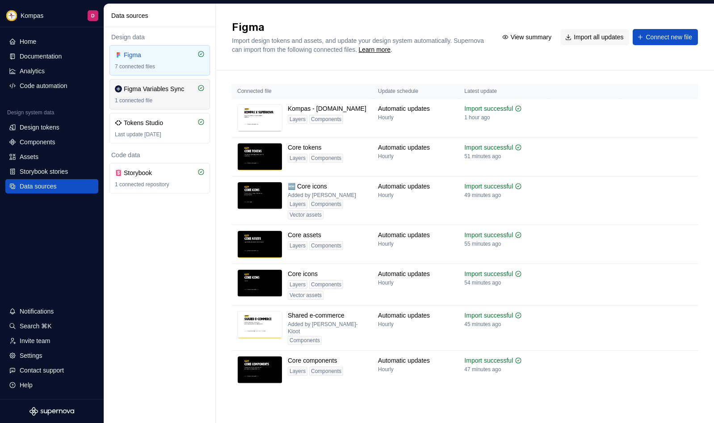
click at [158, 96] on div "Figma Variables Sync 1 connected file" at bounding box center [160, 94] width 90 height 20
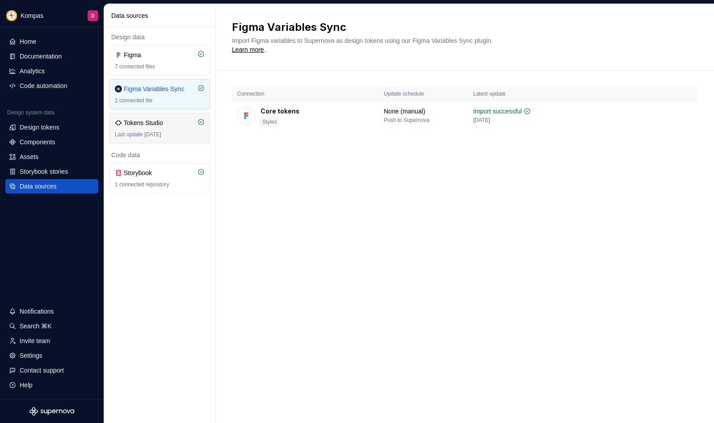
click at [140, 133] on div "Last update [DATE]" at bounding box center [160, 134] width 90 height 7
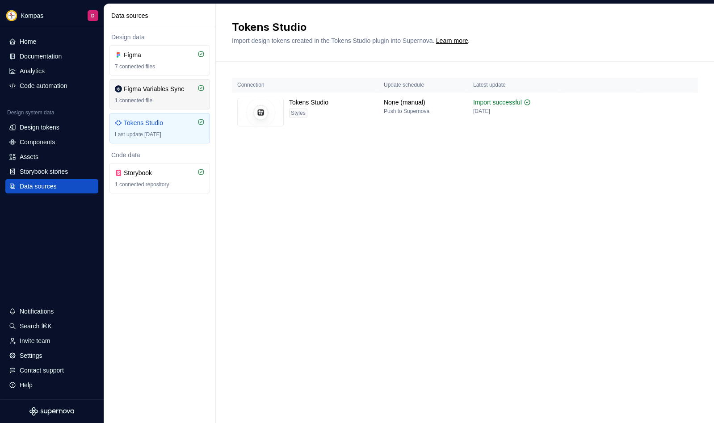
click at [154, 101] on div "1 connected file" at bounding box center [160, 100] width 90 height 7
